Goal: Use online tool/utility: Use online tool/utility

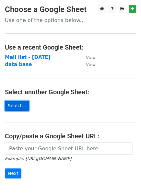
click at [16, 105] on link "Select..." at bounding box center [17, 106] width 24 height 10
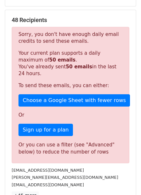
scroll to position [88, 0]
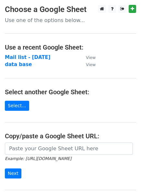
click at [9, 110] on main "Choose a Google Sheet Use one of the options below... Use a recent Google Sheet…" at bounding box center [70, 109] width 141 height 208
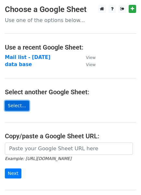
click at [10, 109] on link "Select..." at bounding box center [17, 106] width 24 height 10
